Goal: Find specific page/section: Find specific page/section

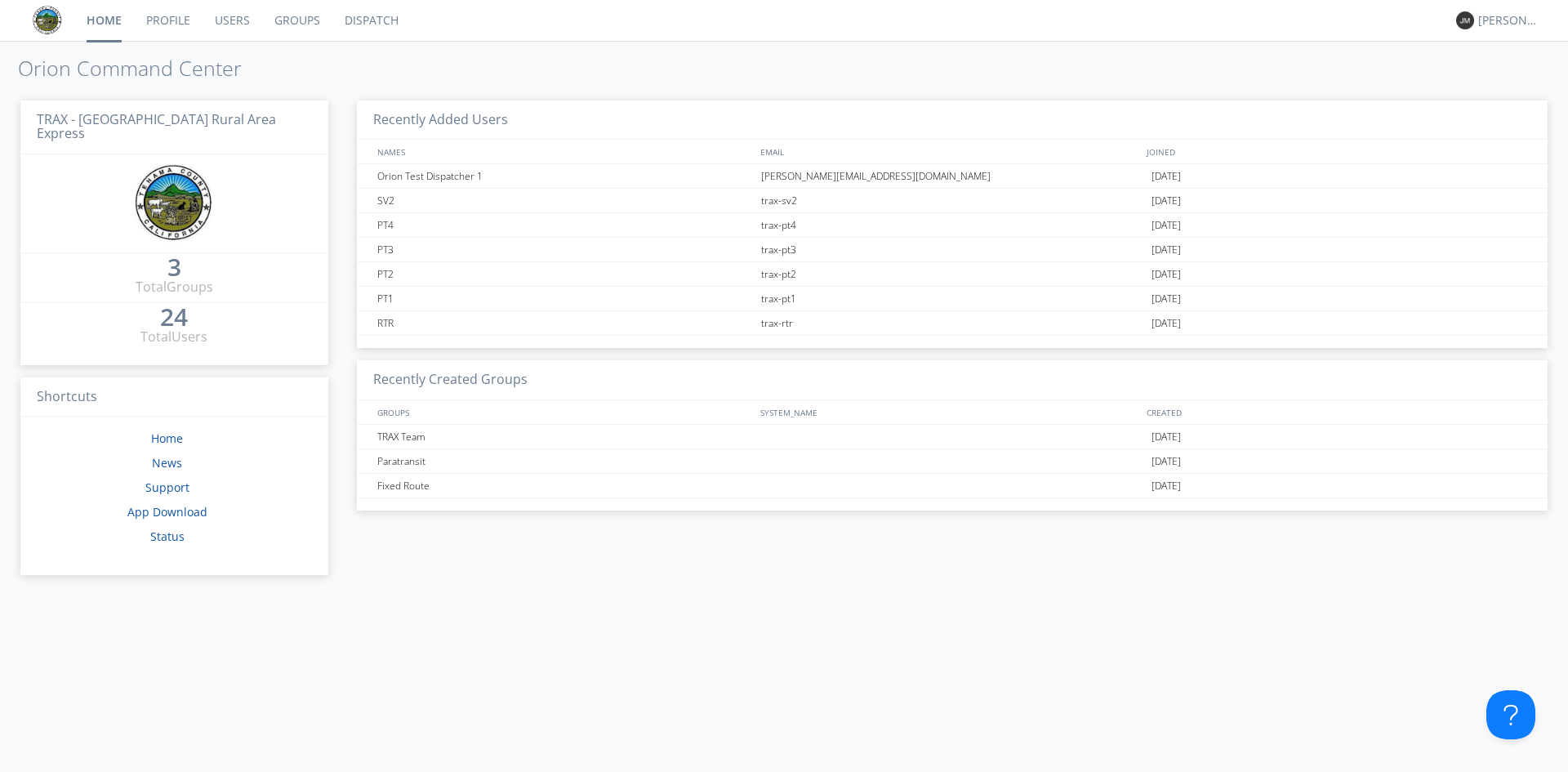
click at [368, 29] on link "Dispatch" at bounding box center [372, 21] width 78 height 41
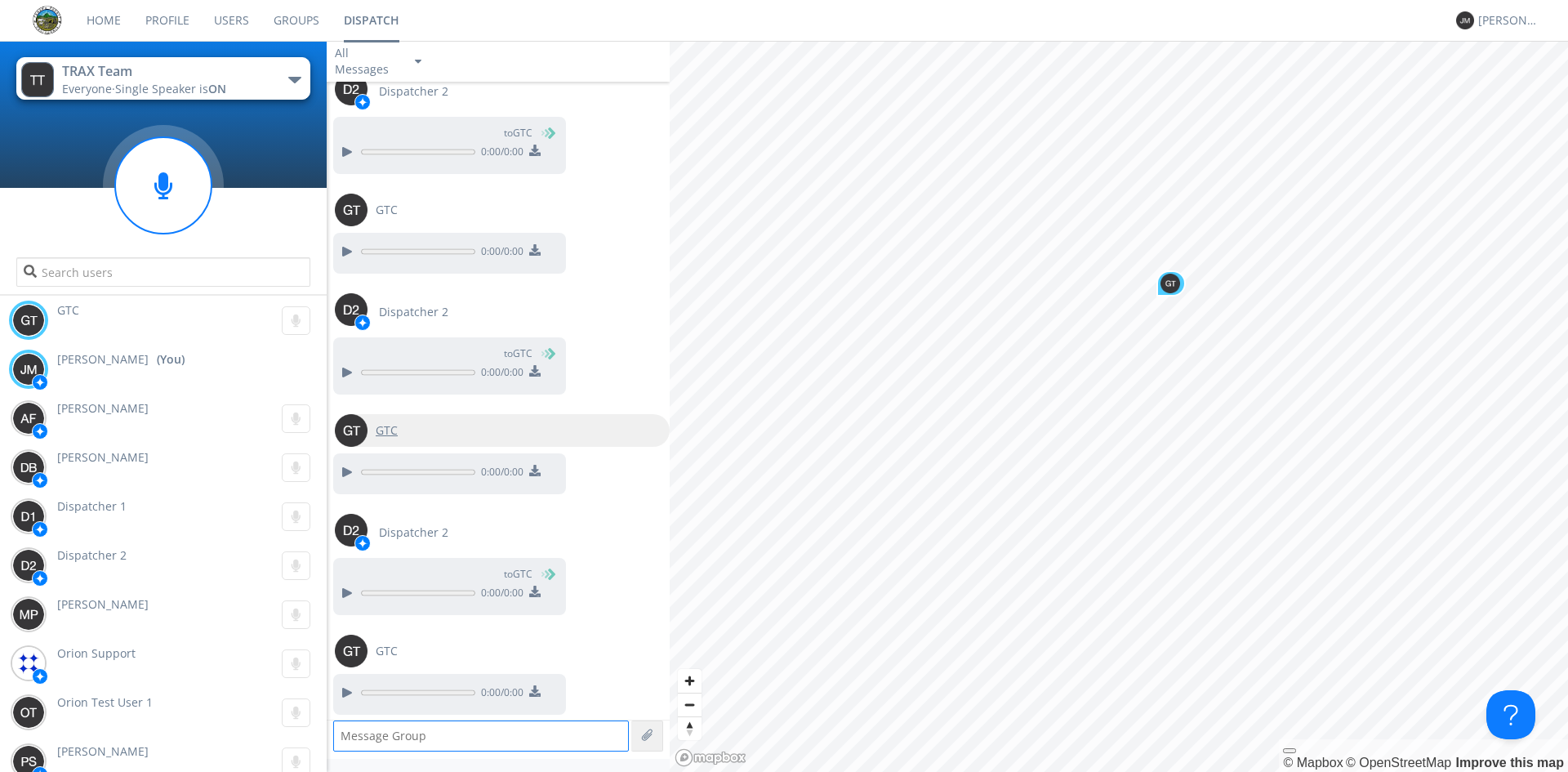
scroll to position [1712, 0]
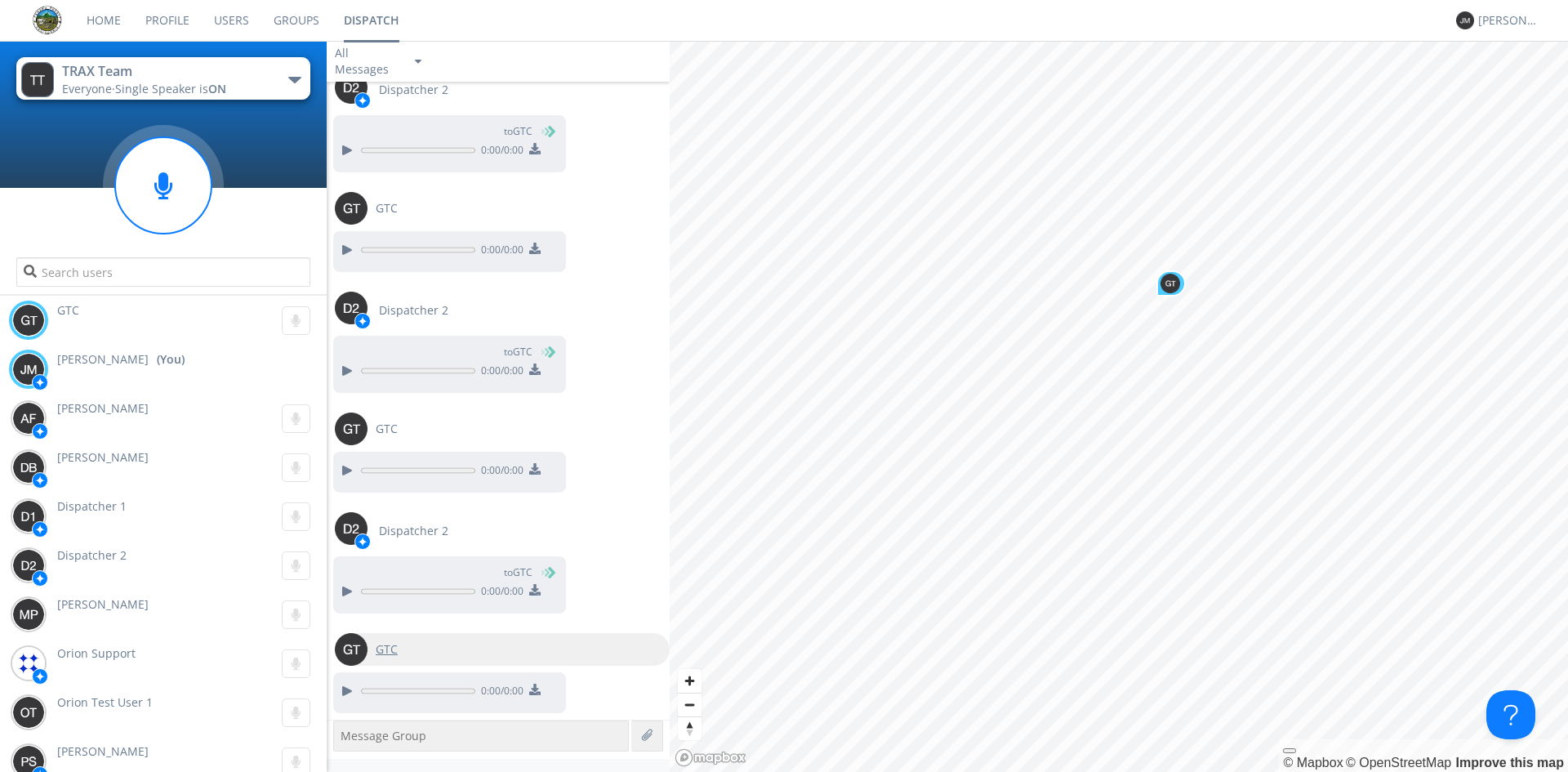
click at [398, 656] on div "GTC" at bounding box center [386, 649] width 38 height 33
type input "GTC"
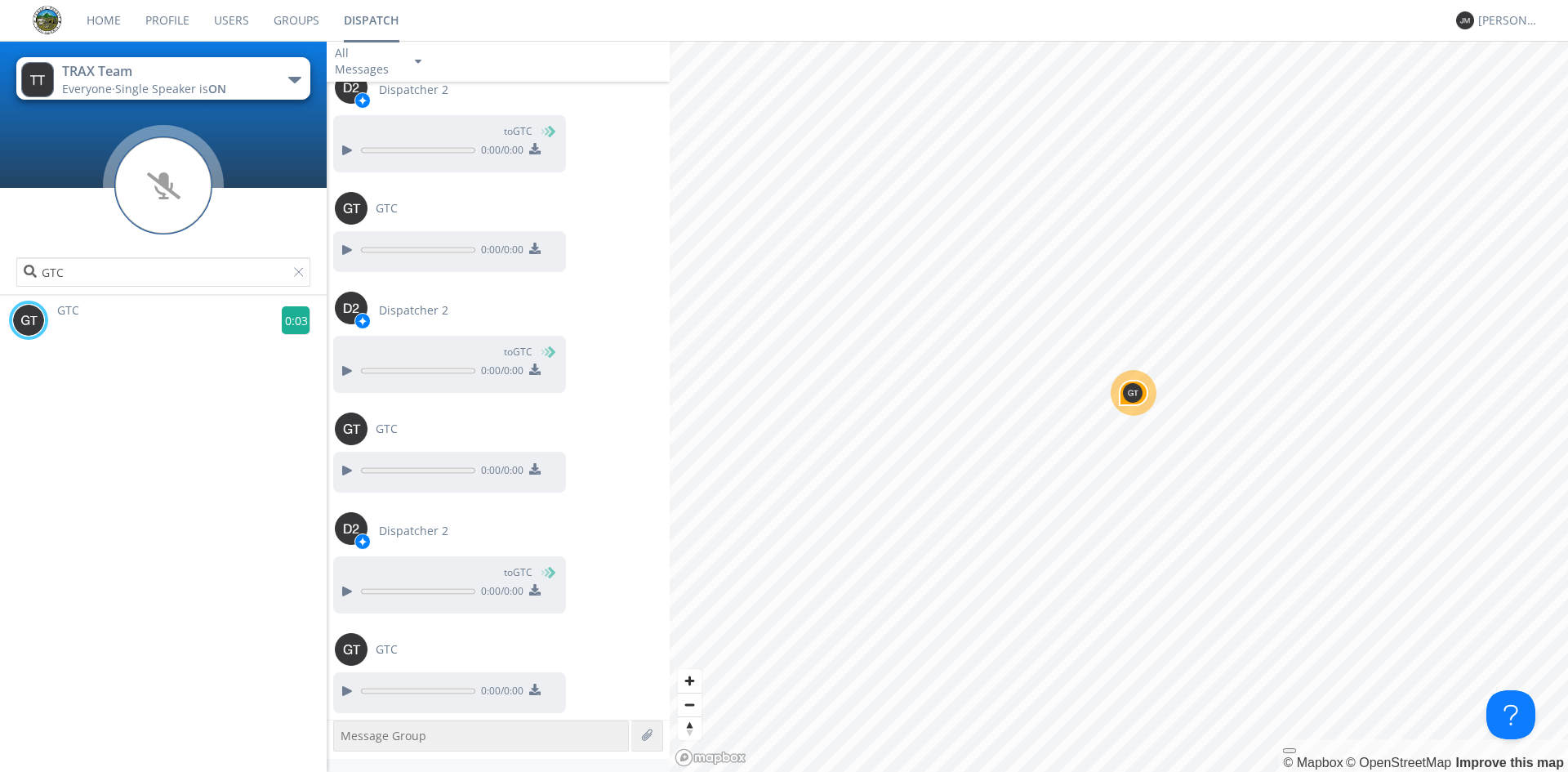
drag, startPoint x: 288, startPoint y: 324, endPoint x: 280, endPoint y: 316, distance: 11.3
click at [288, 321] on g at bounding box center [296, 321] width 29 height 29
click at [349, 694] on div at bounding box center [346, 691] width 20 height 20
click at [291, 323] on g at bounding box center [296, 321] width 29 height 29
